Goal: Information Seeking & Learning: Compare options

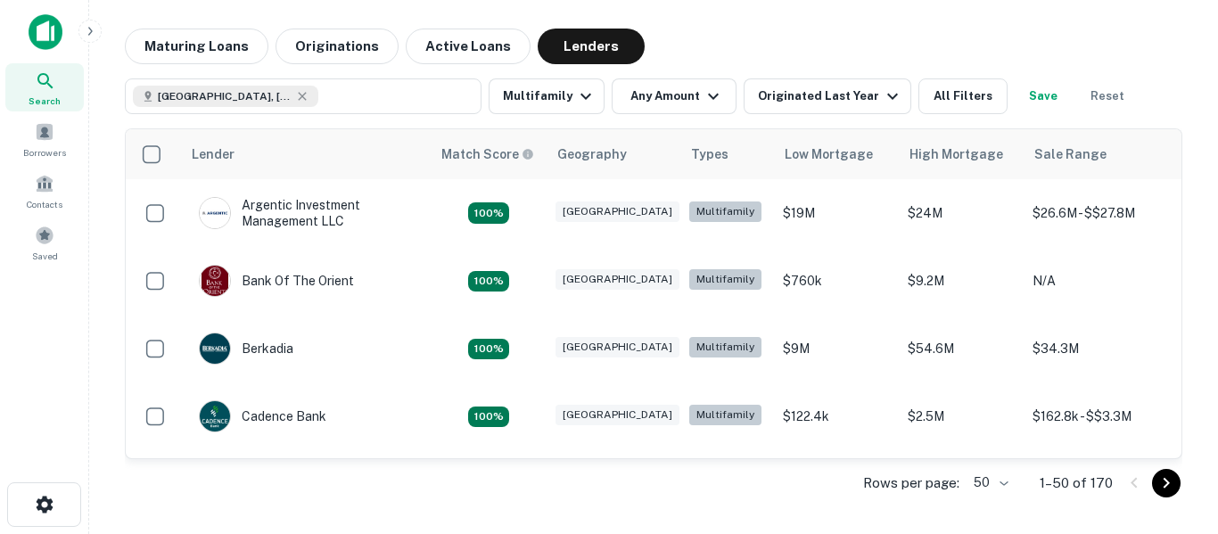
scroll to position [3112, 0]
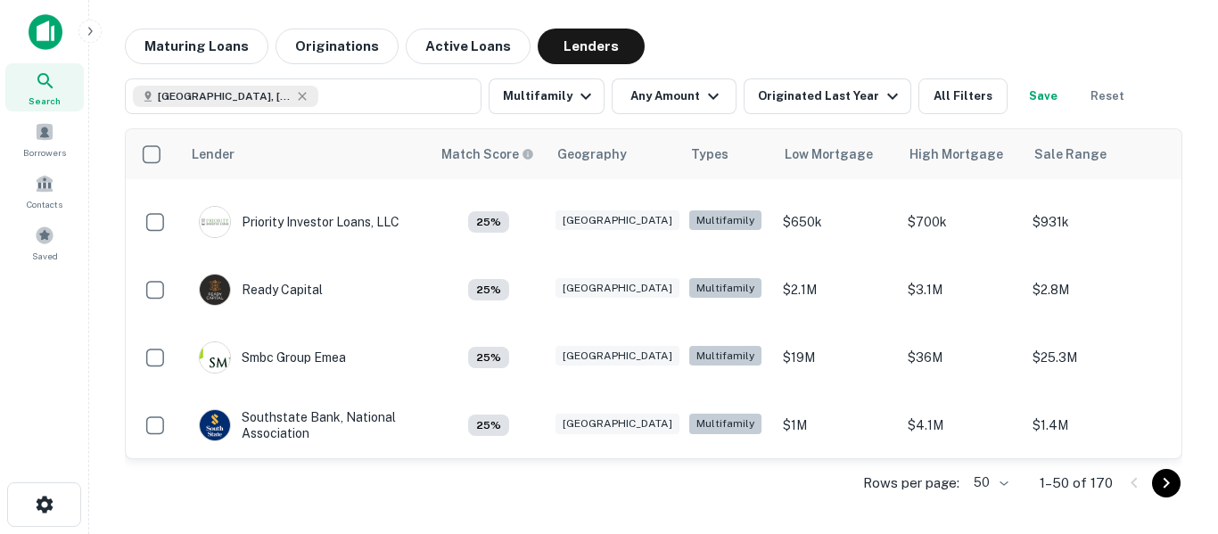
click at [752, 477] on div "Rows per page: 50 ** 1–50 of 170" at bounding box center [654, 483] width 1058 height 48
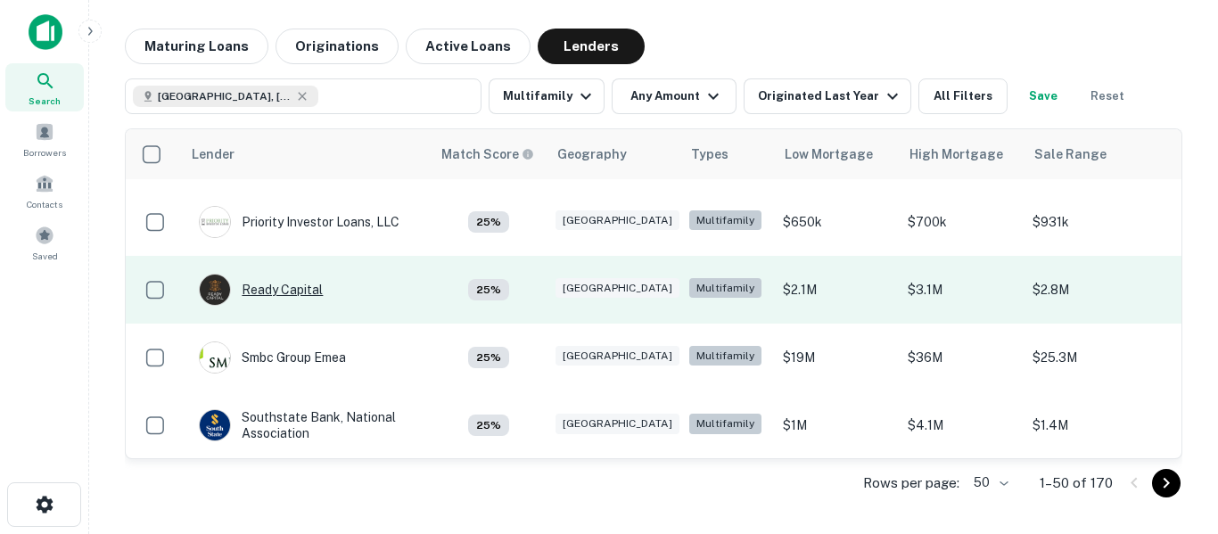
click at [303, 293] on div "Ready Capital" at bounding box center [261, 290] width 124 height 32
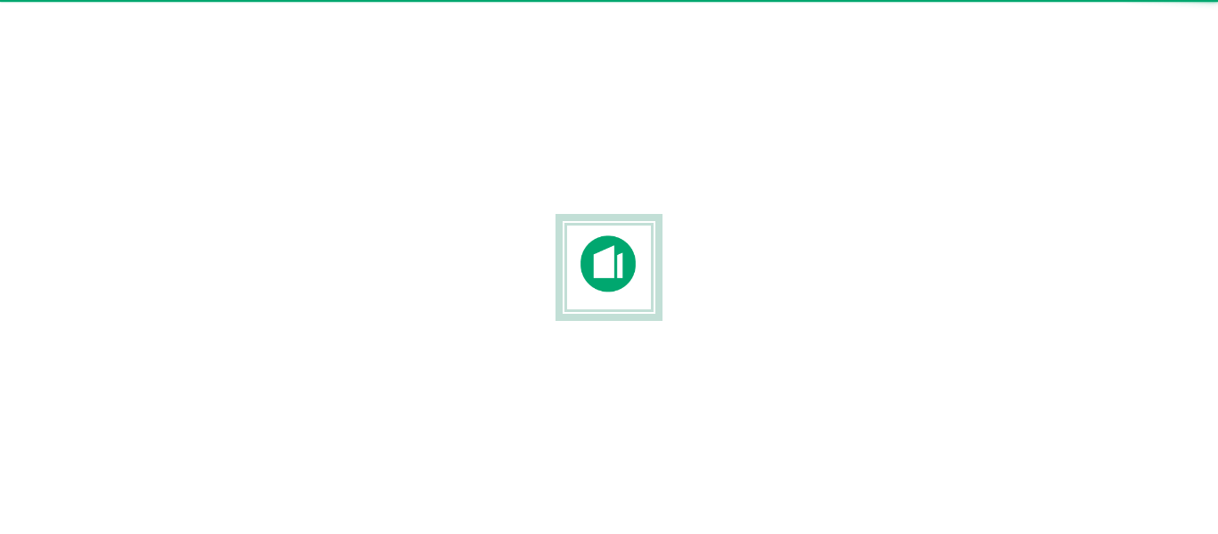
click at [284, 305] on div at bounding box center [609, 267] width 1218 height 249
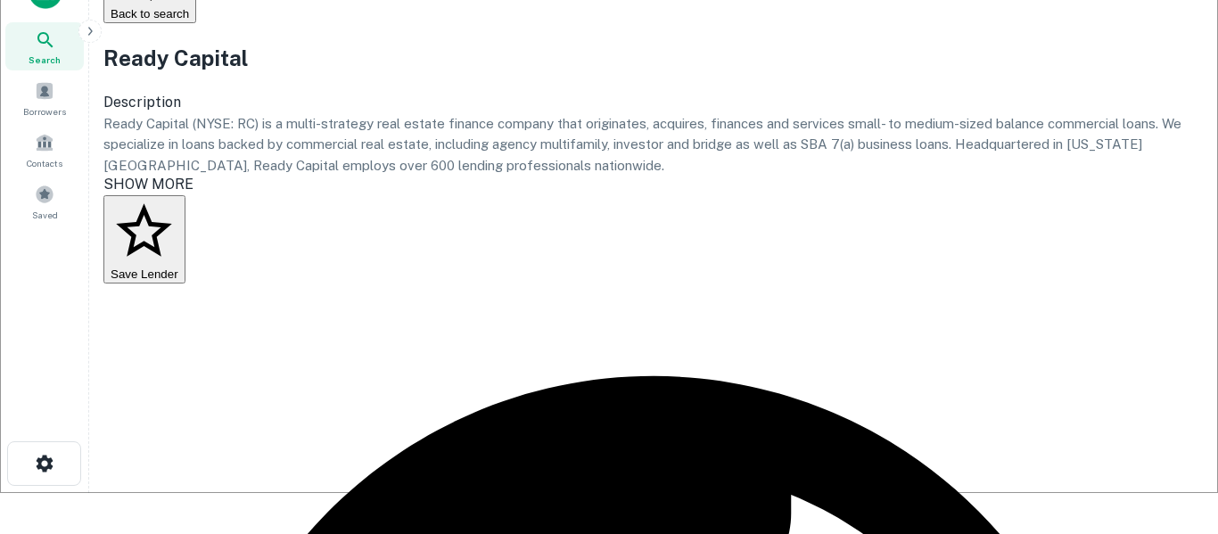
scroll to position [39, 0]
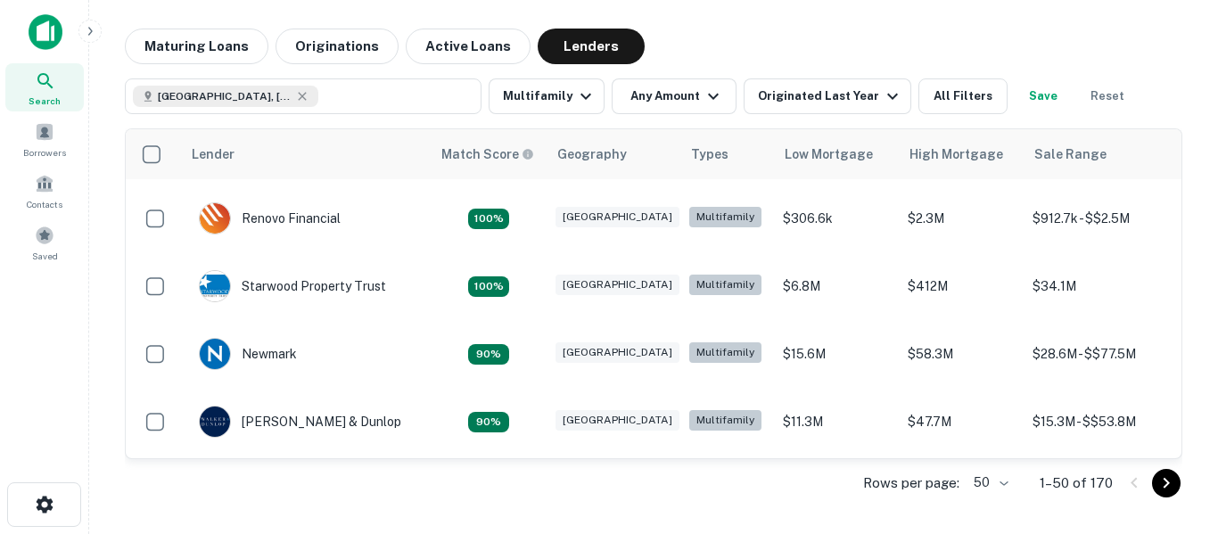
scroll to position [472, 0]
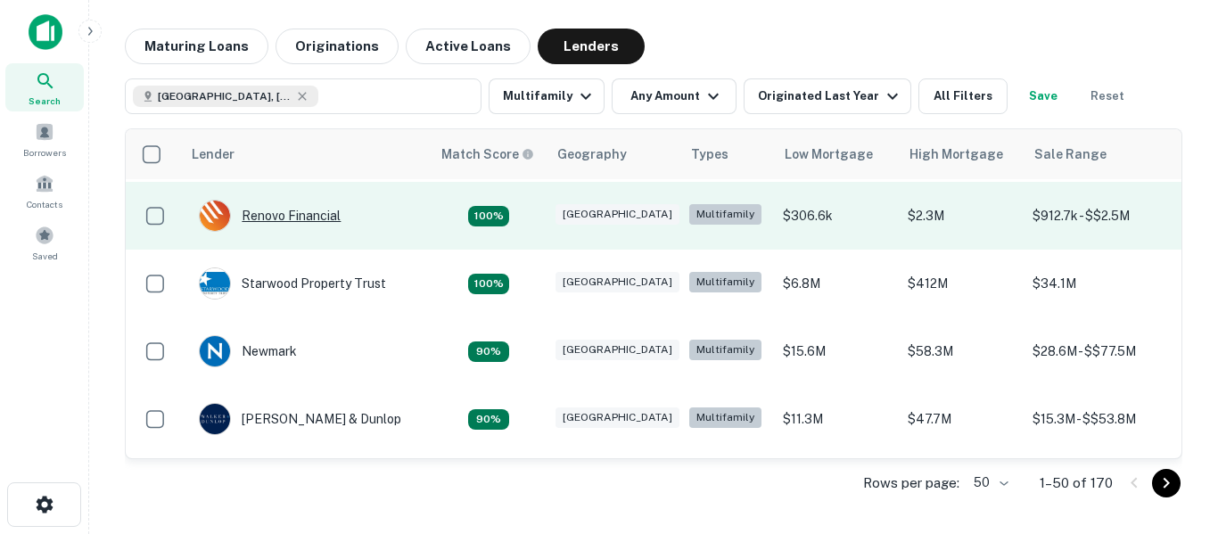
click at [295, 218] on div "Renovo Financial" at bounding box center [270, 216] width 142 height 32
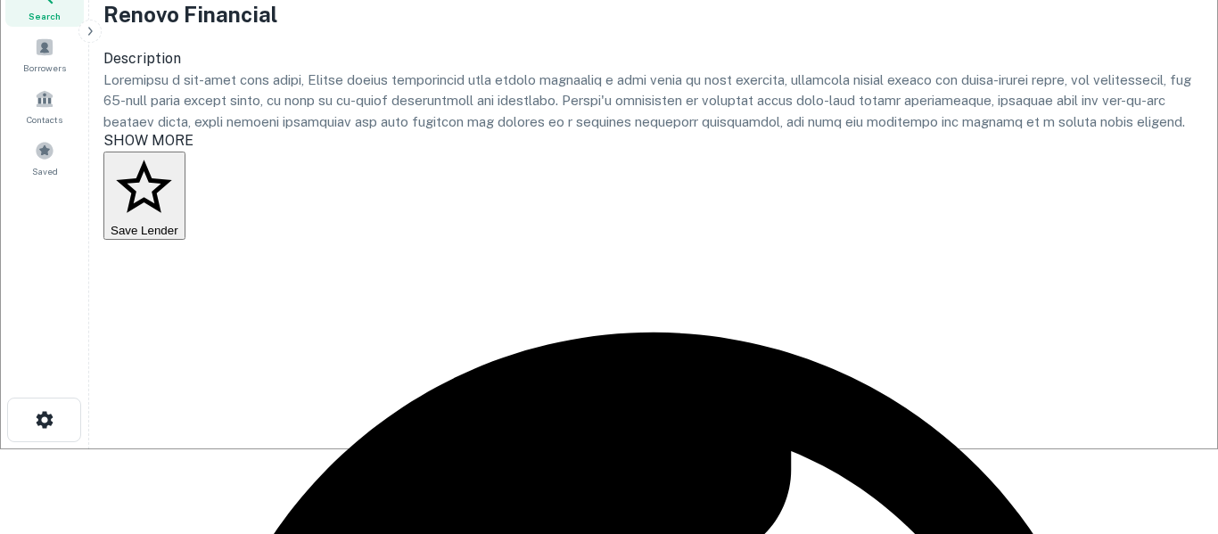
scroll to position [84, 0]
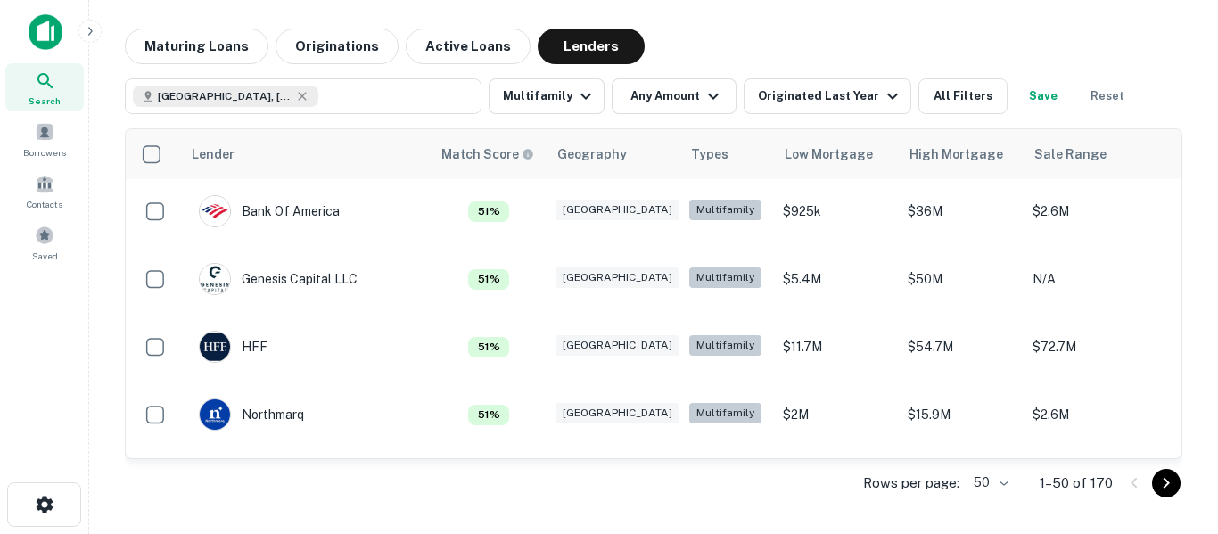
scroll to position [1110, 0]
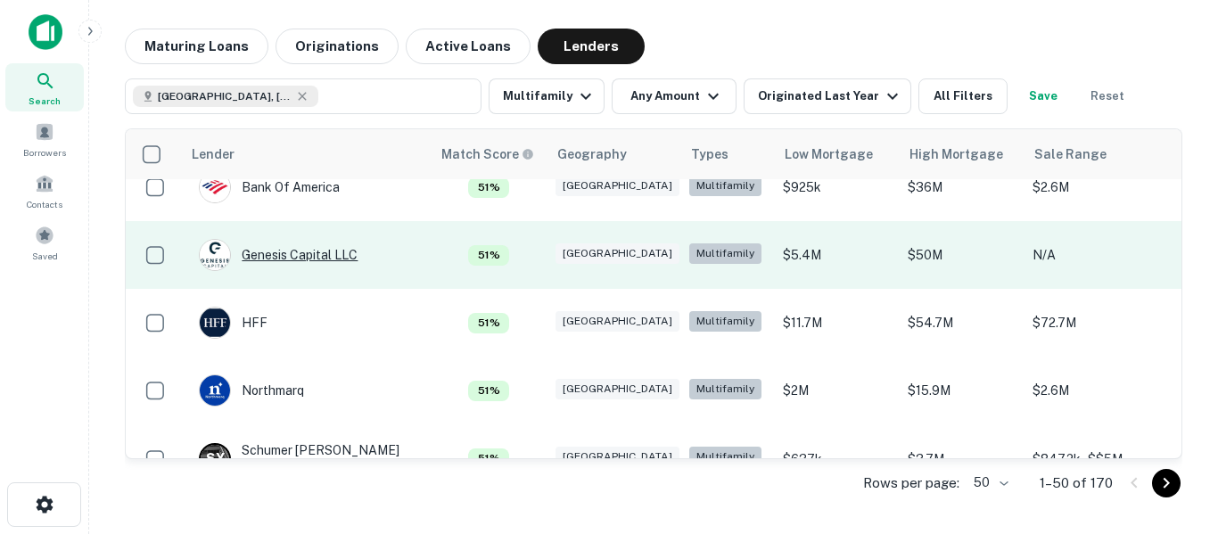
click at [340, 269] on div "Genesis Capital LLC" at bounding box center [278, 255] width 159 height 32
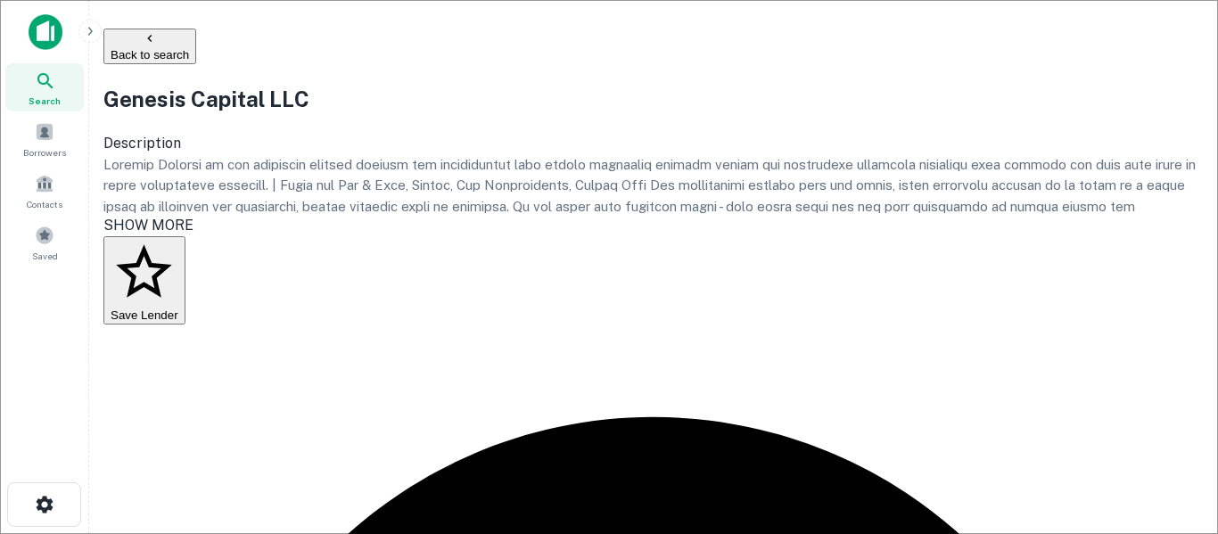
click at [163, 234] on span "SHOW MORE" at bounding box center [148, 225] width 90 height 17
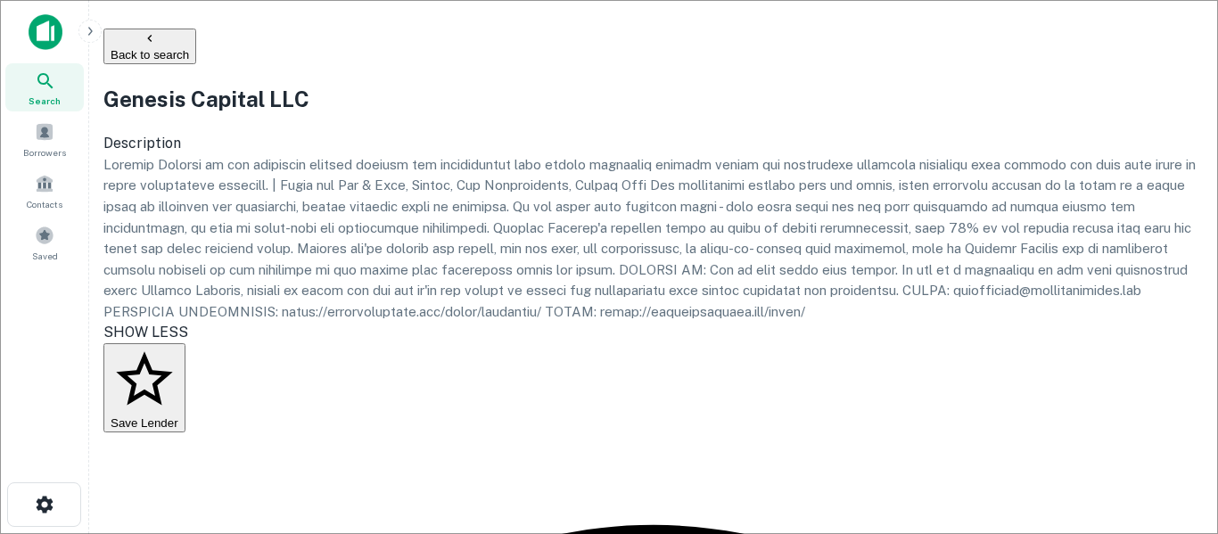
click at [143, 48] on button "Back to search" at bounding box center [149, 47] width 93 height 36
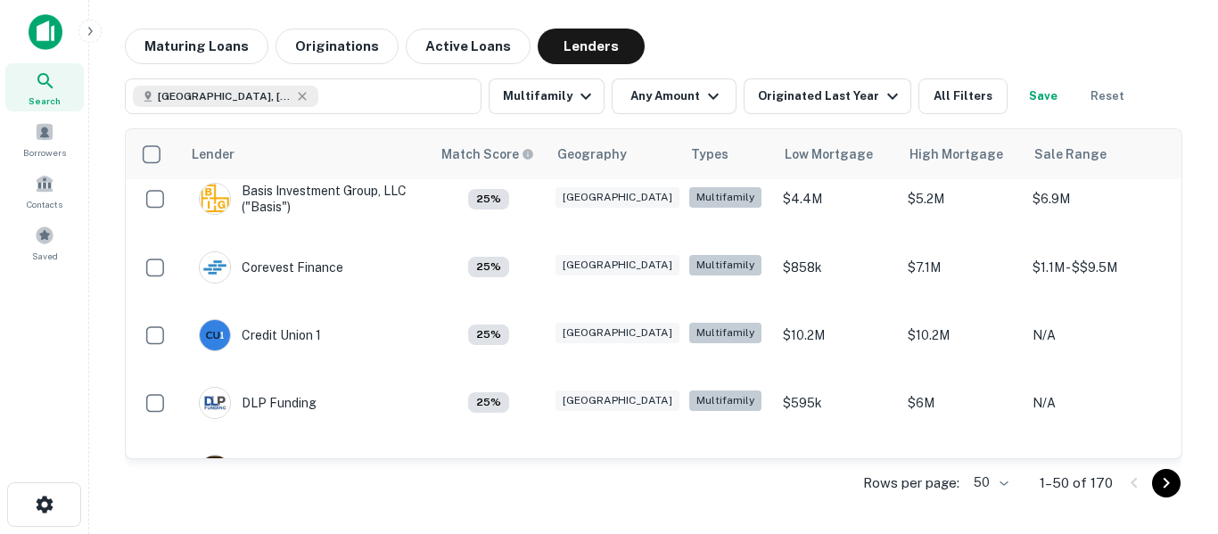
scroll to position [2450, 0]
